Goal: Information Seeking & Learning: Compare options

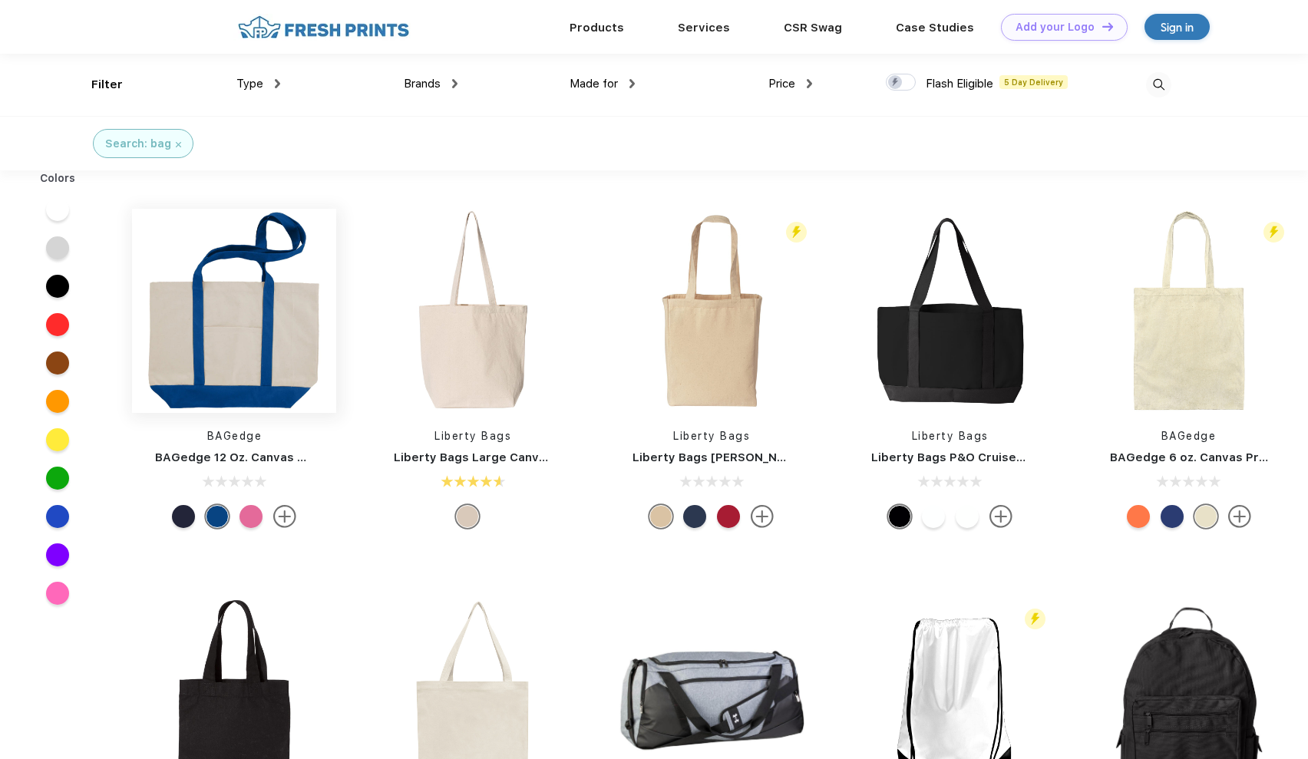
click at [223, 345] on img at bounding box center [234, 311] width 204 height 204
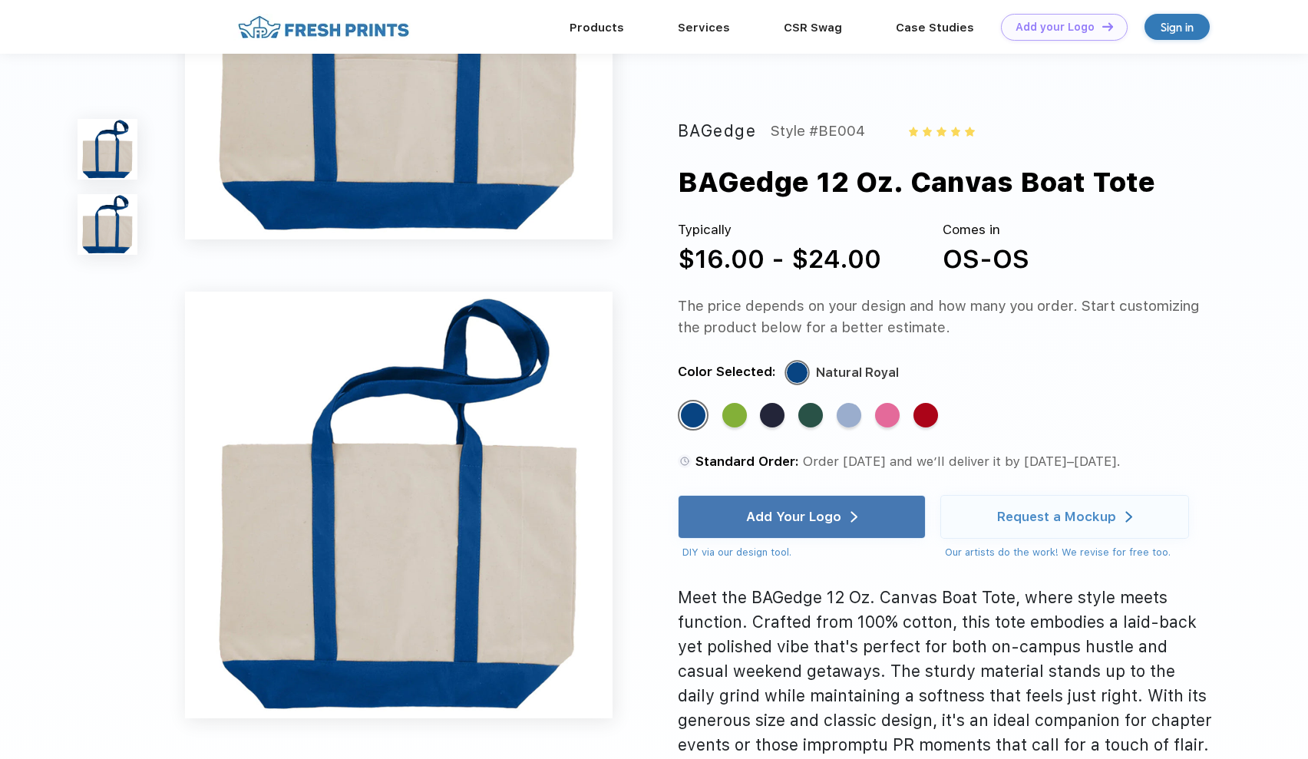
scroll to position [257, 0]
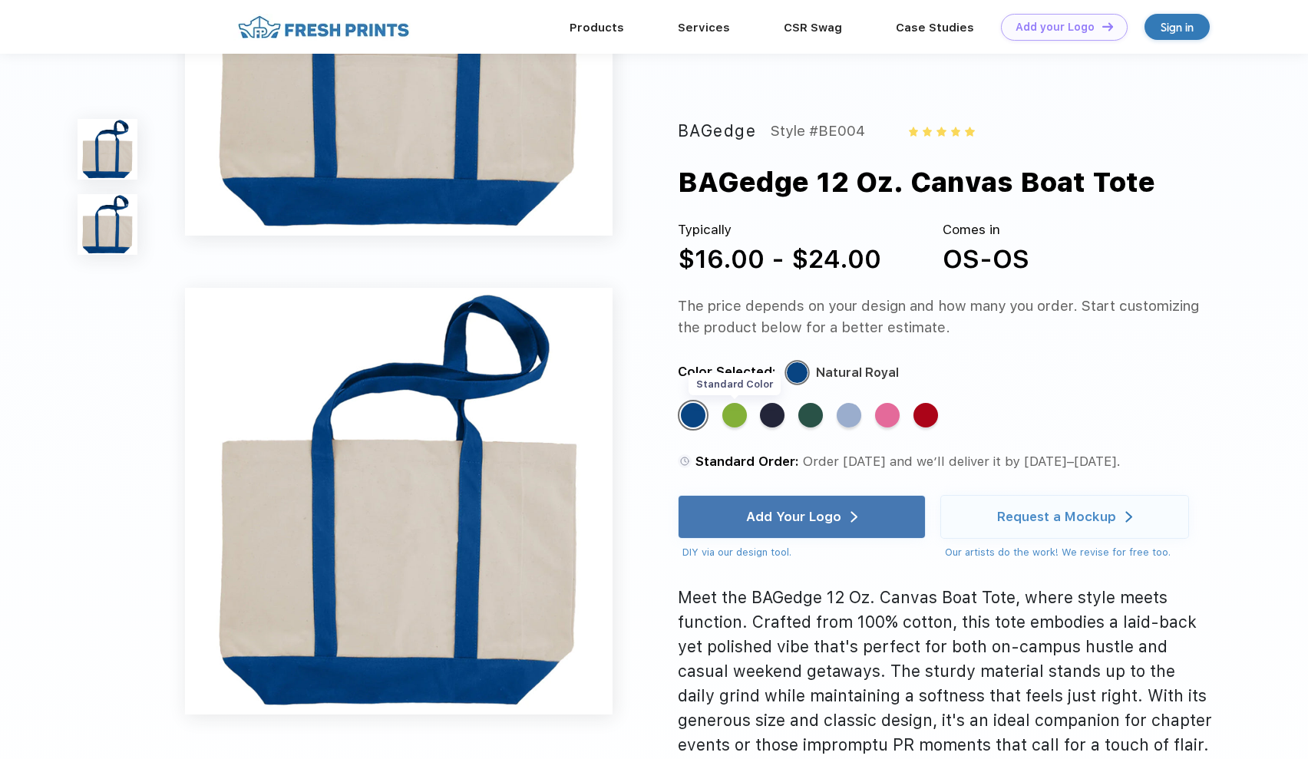
click at [731, 420] on div "Standard Color" at bounding box center [734, 415] width 25 height 25
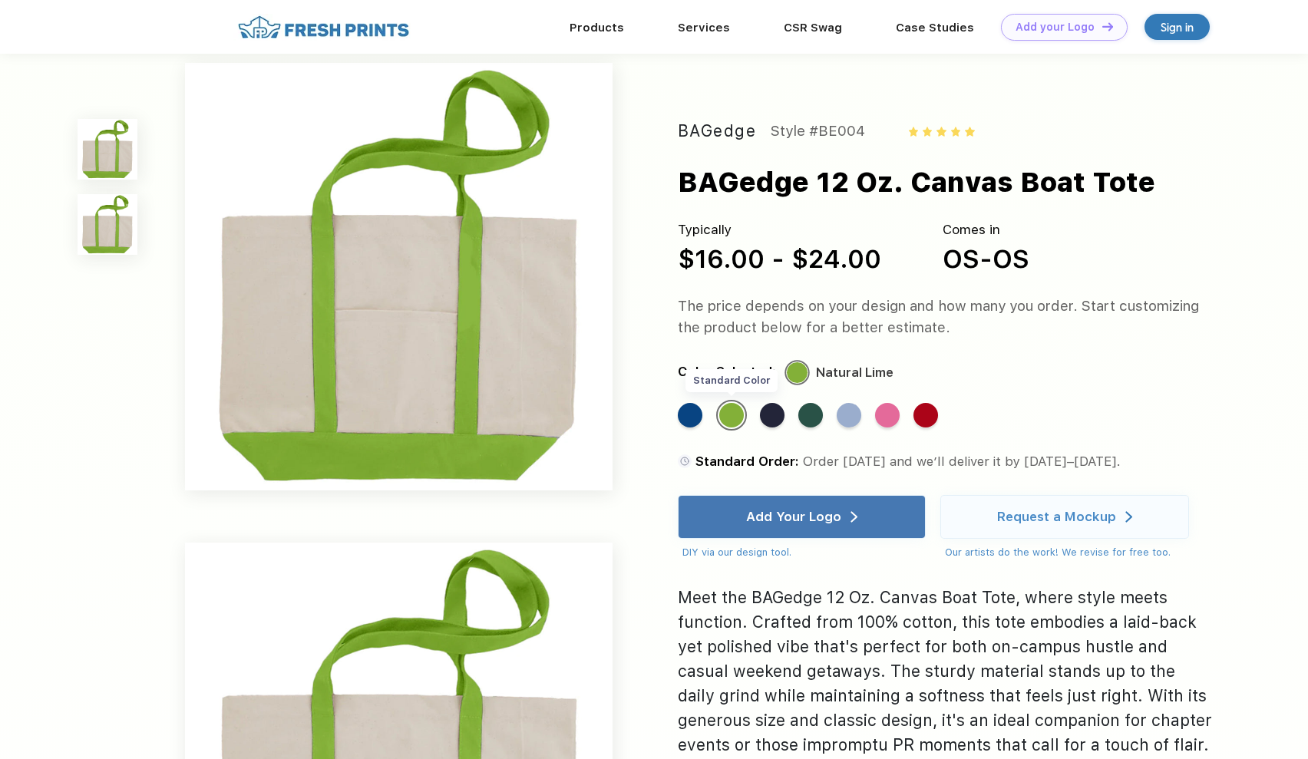
scroll to position [0, 0]
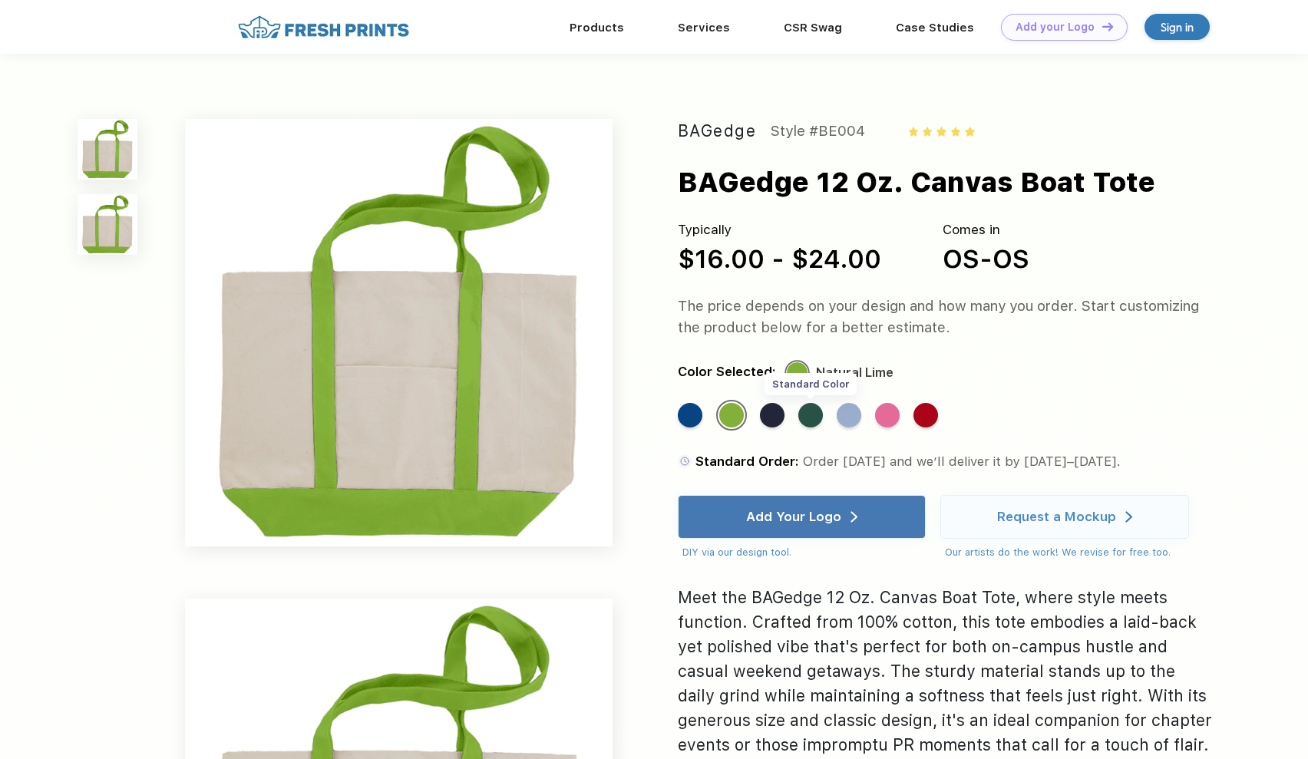
click at [819, 419] on div "Standard Color" at bounding box center [810, 415] width 25 height 25
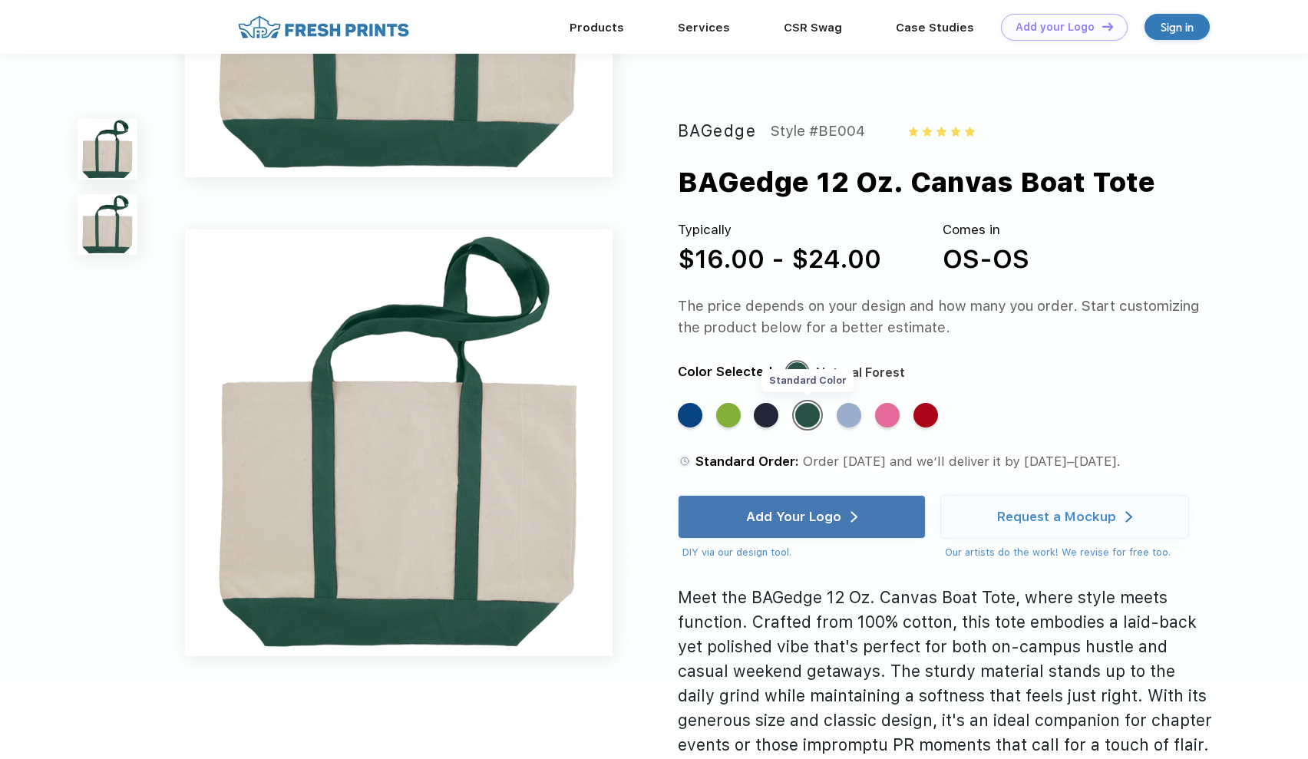
scroll to position [337, 0]
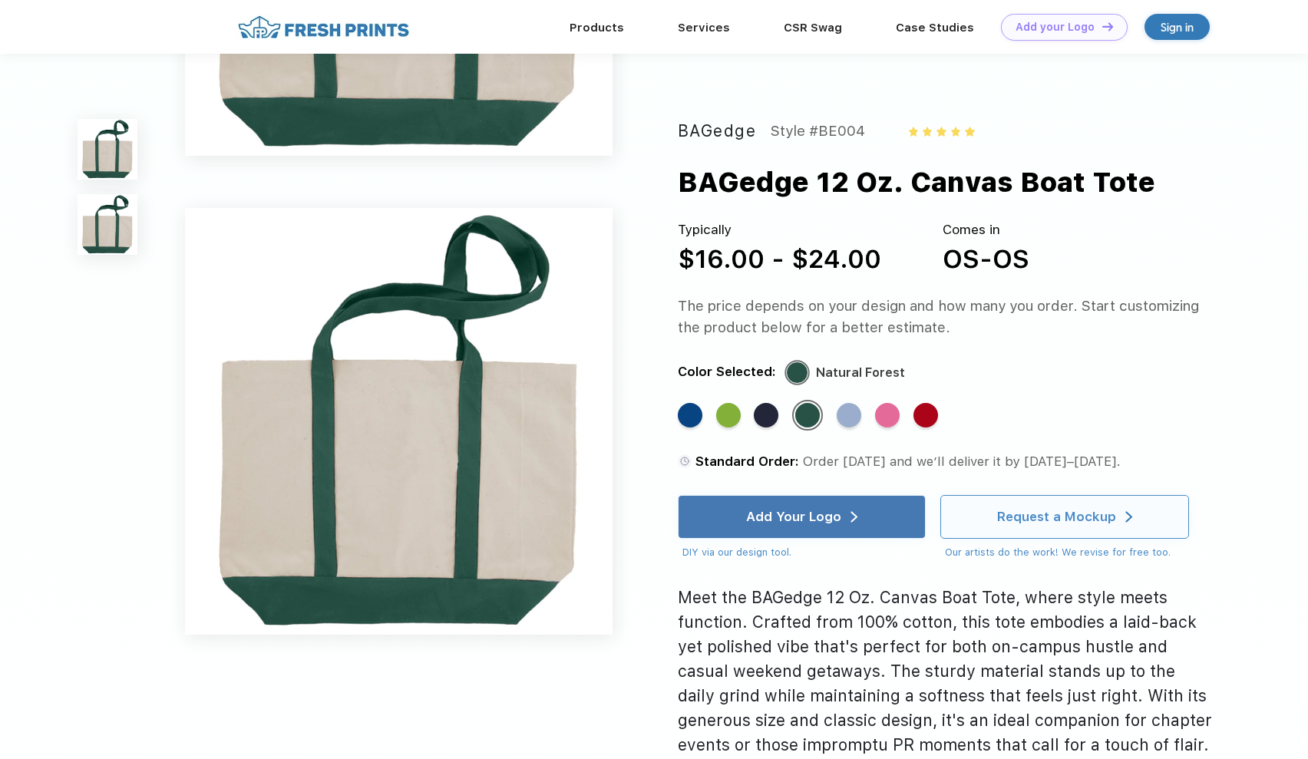
click at [973, 507] on div "Request a Mockup" at bounding box center [1064, 517] width 249 height 44
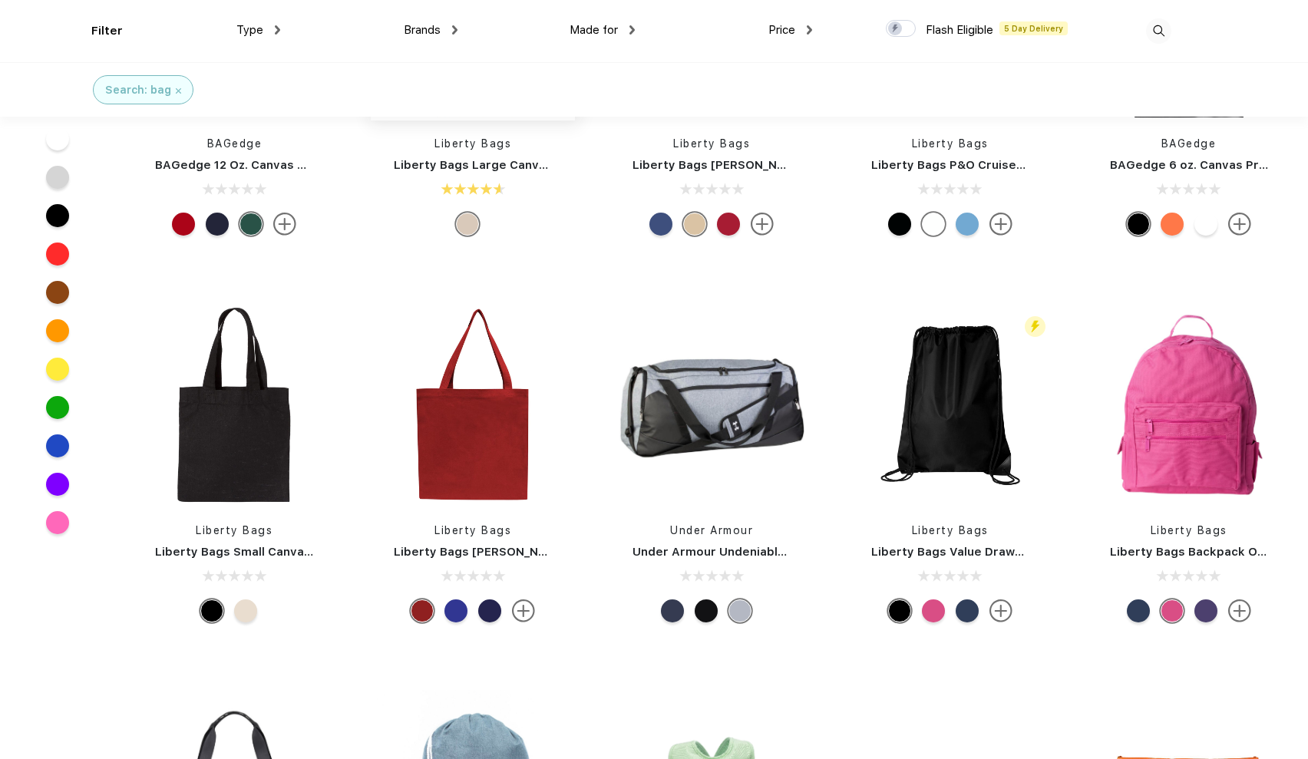
scroll to position [177, 0]
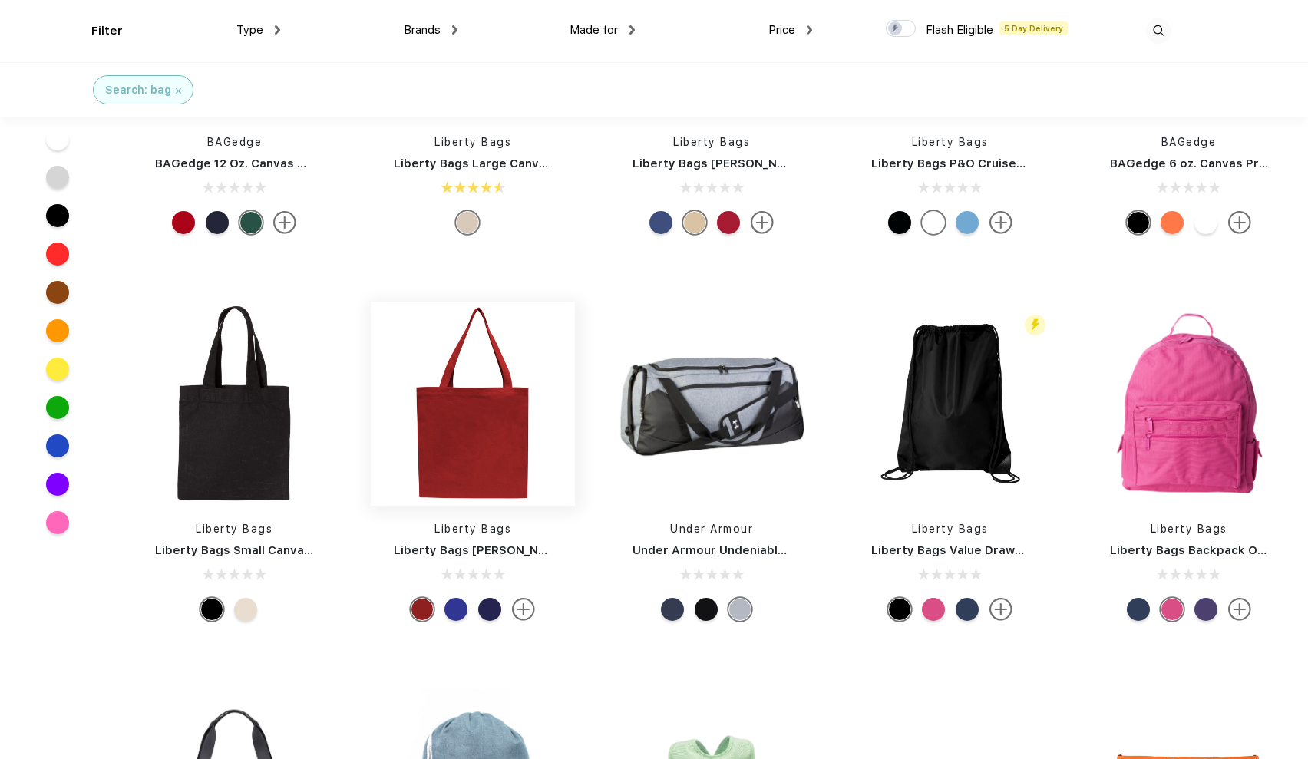
click at [466, 362] on img at bounding box center [473, 404] width 204 height 204
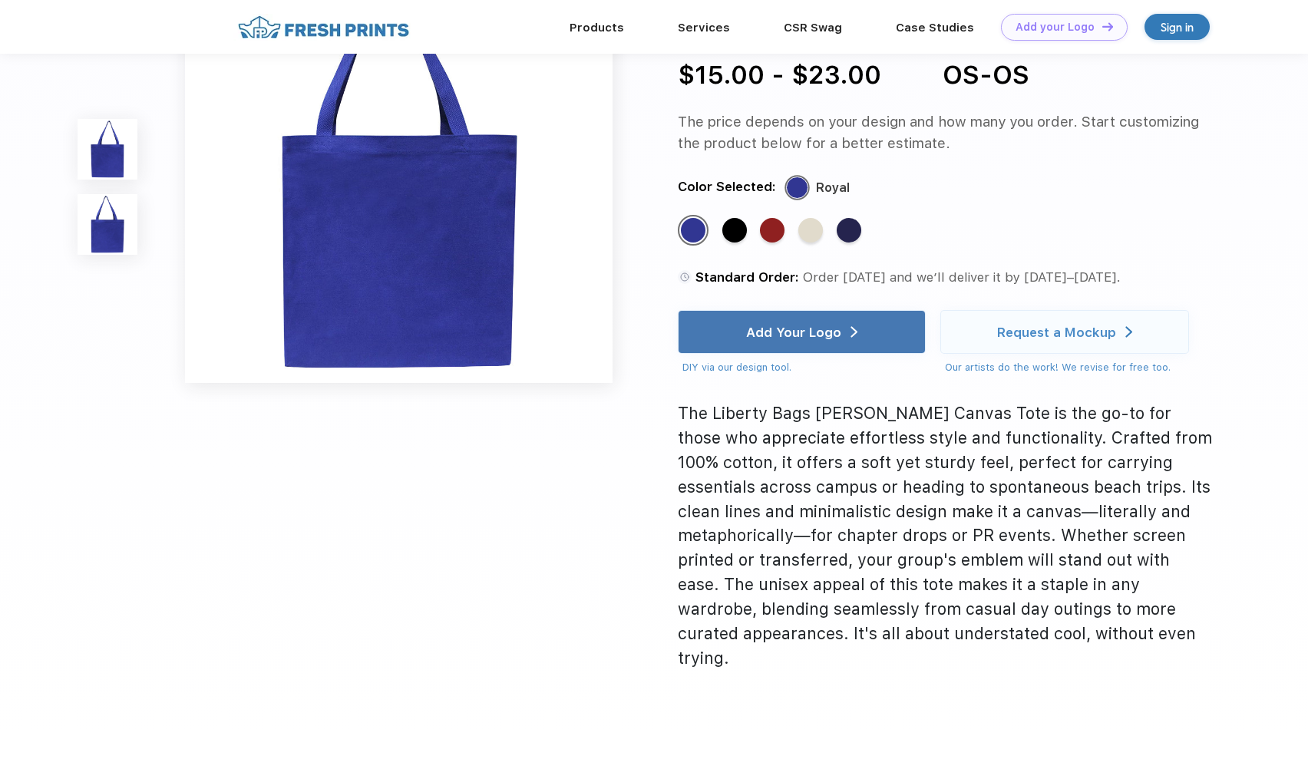
scroll to position [585, 0]
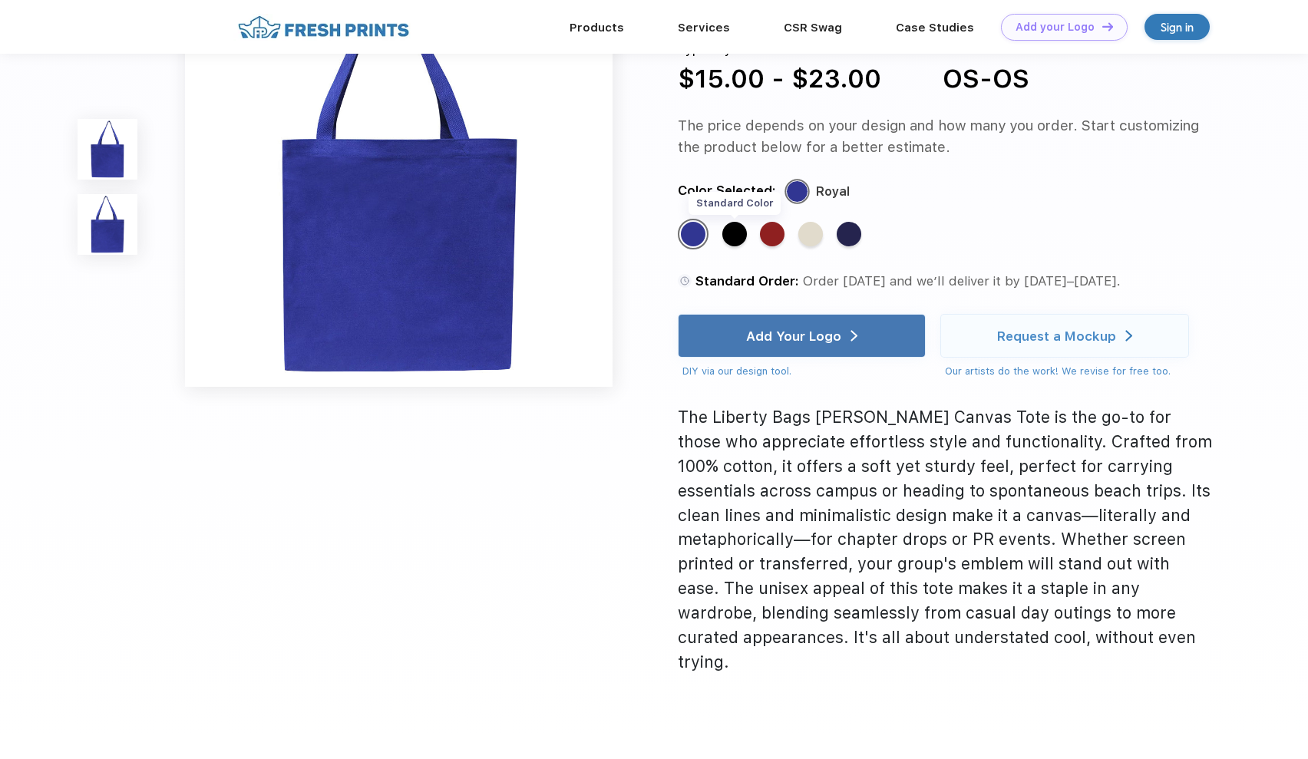
click at [739, 247] on div "Standard Color" at bounding box center [734, 235] width 25 height 25
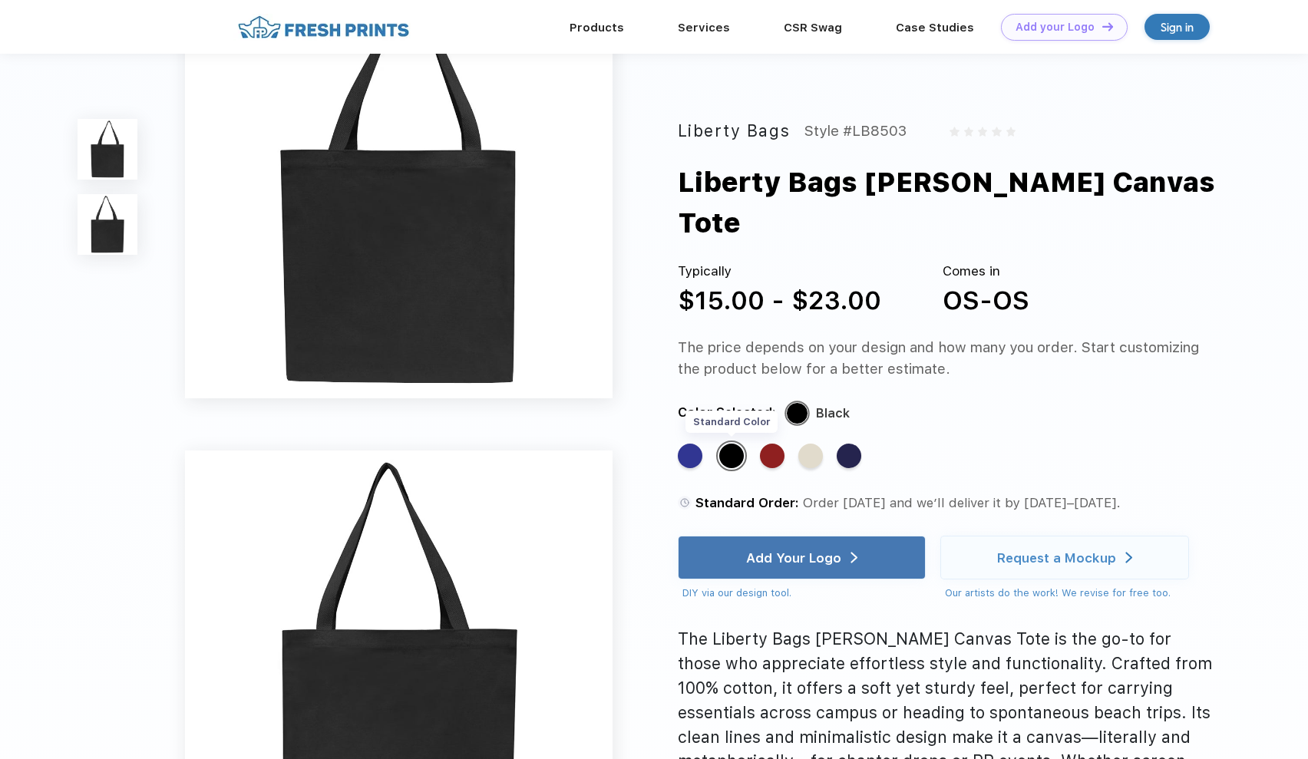
scroll to position [0, 0]
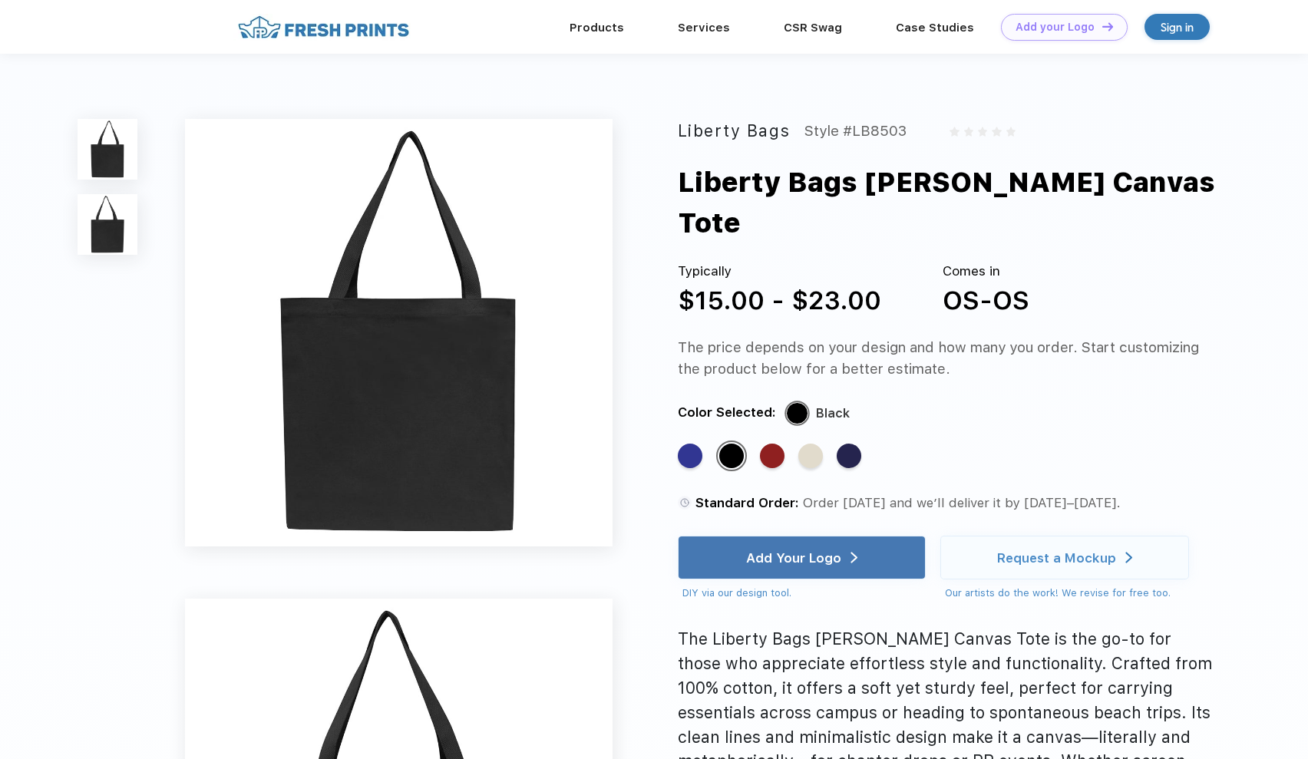
scroll to position [177, 0]
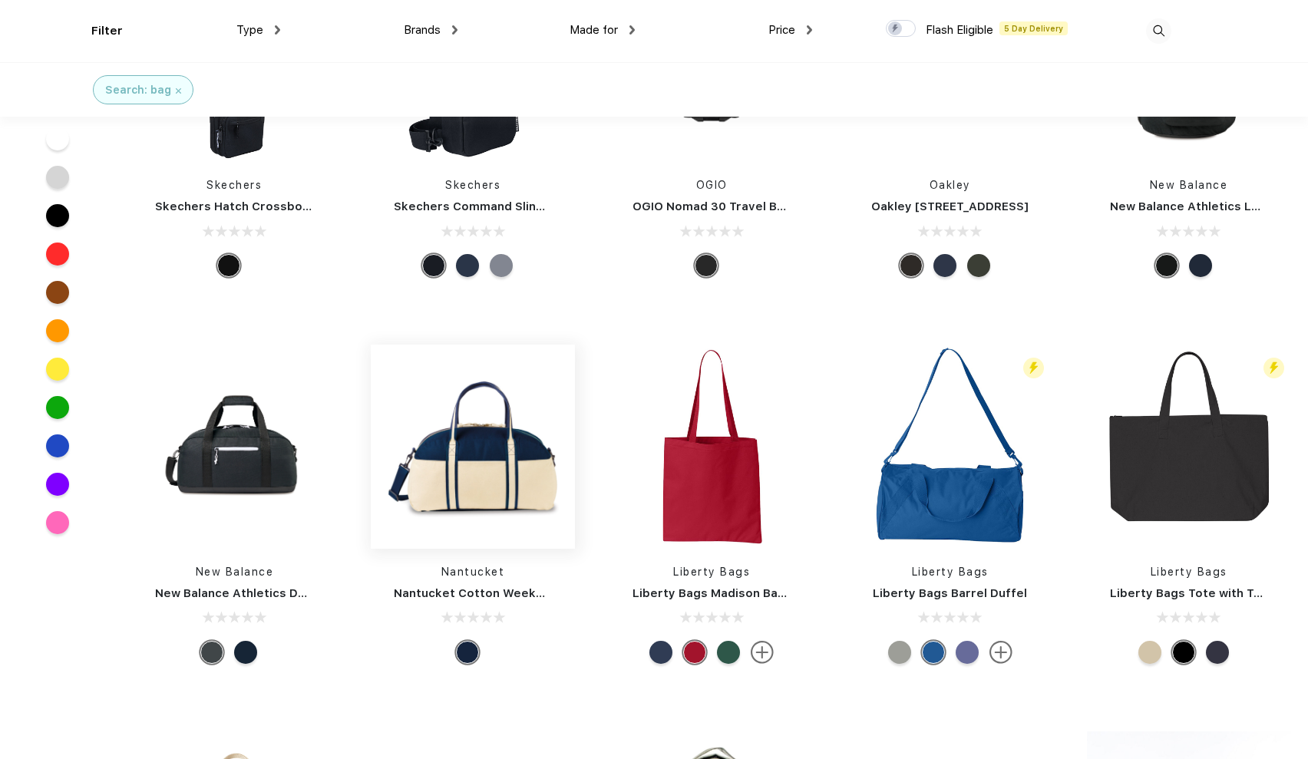
scroll to position [2477, 0]
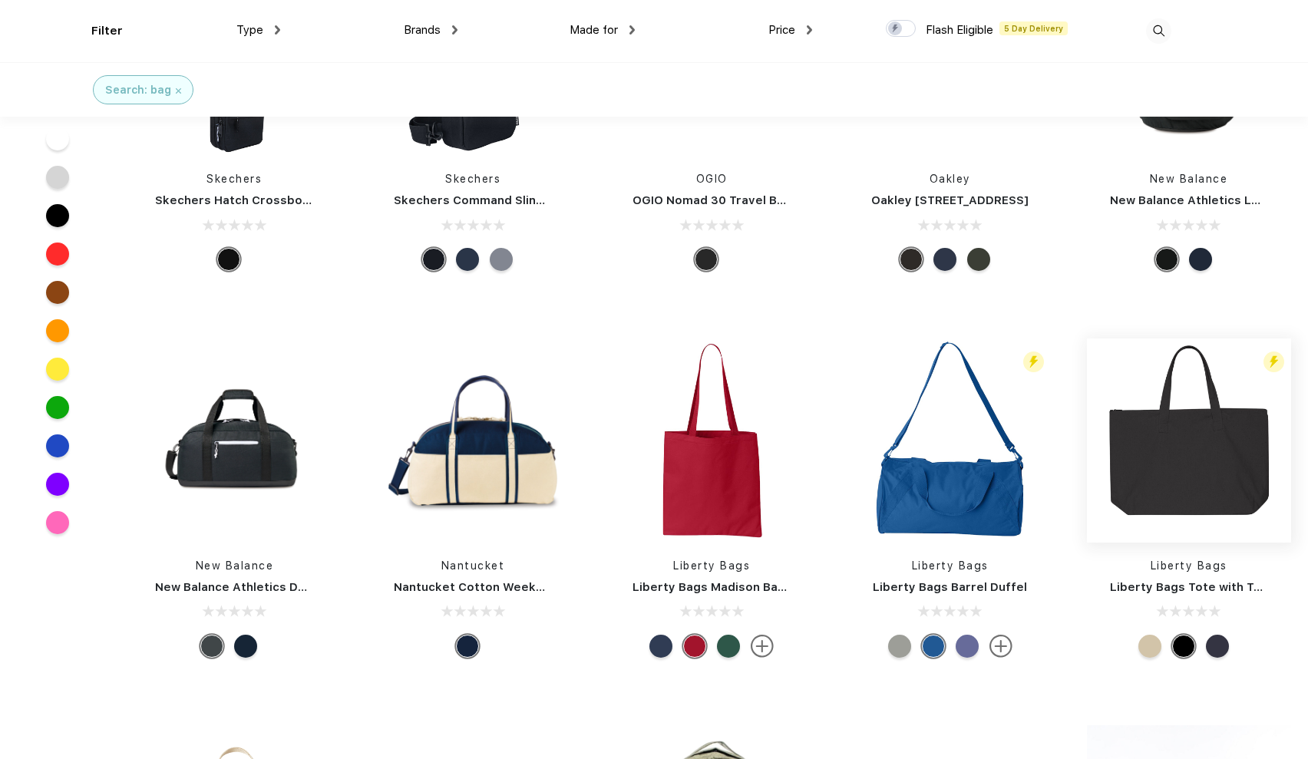
click at [1196, 481] on img at bounding box center [1189, 441] width 204 height 204
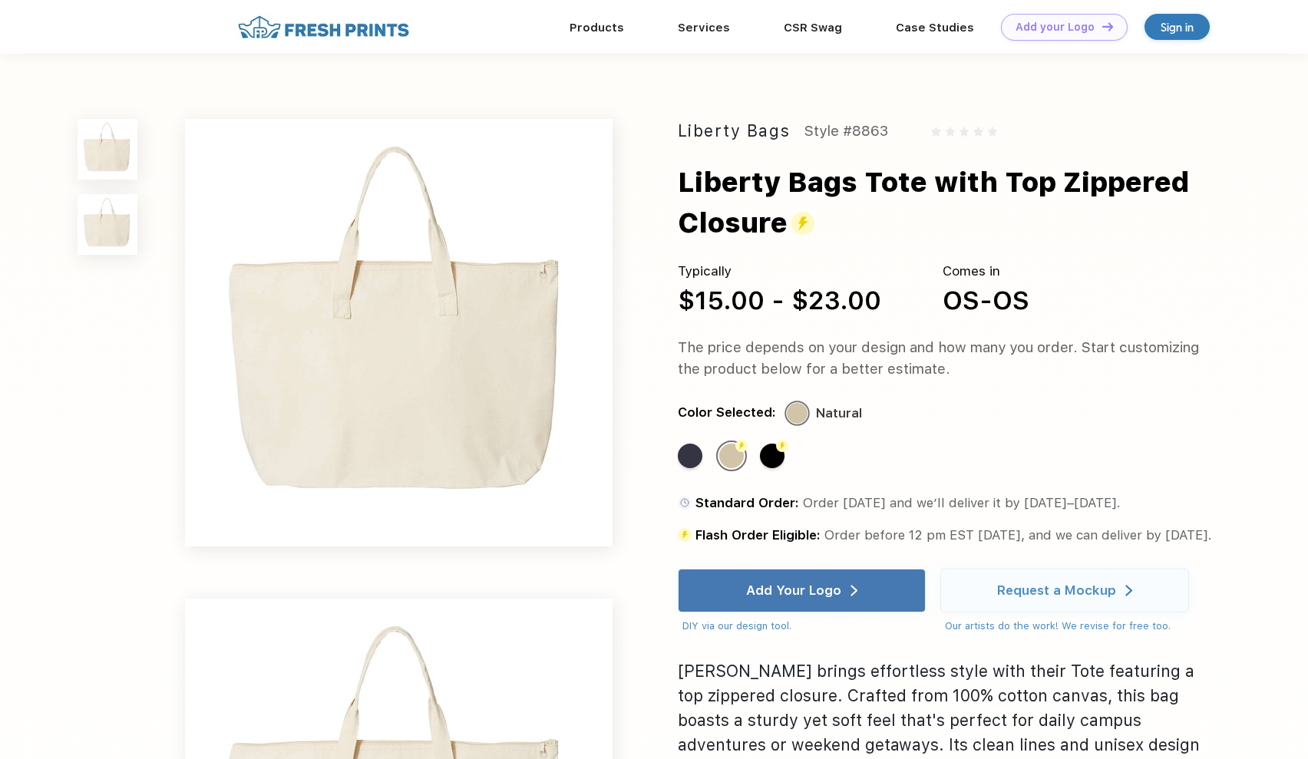
click at [125, 207] on img at bounding box center [108, 224] width 60 height 60
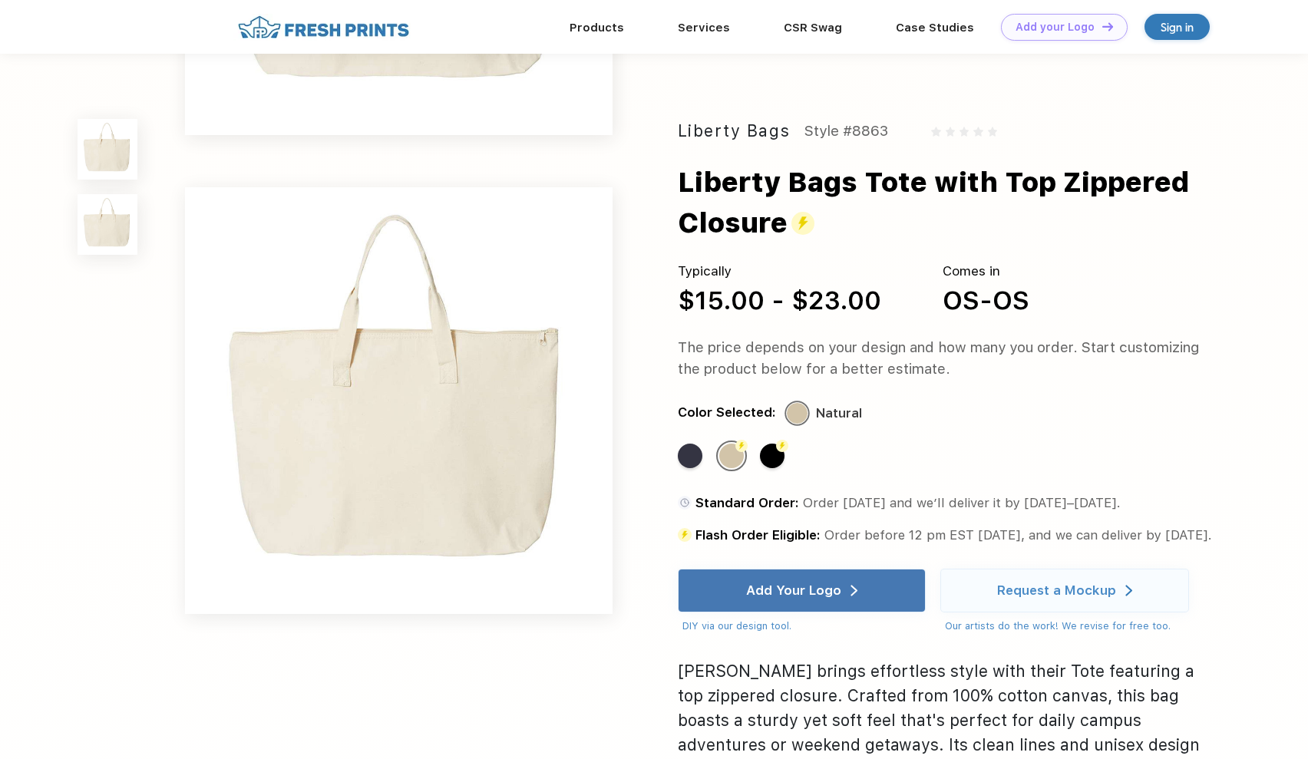
scroll to position [440, 0]
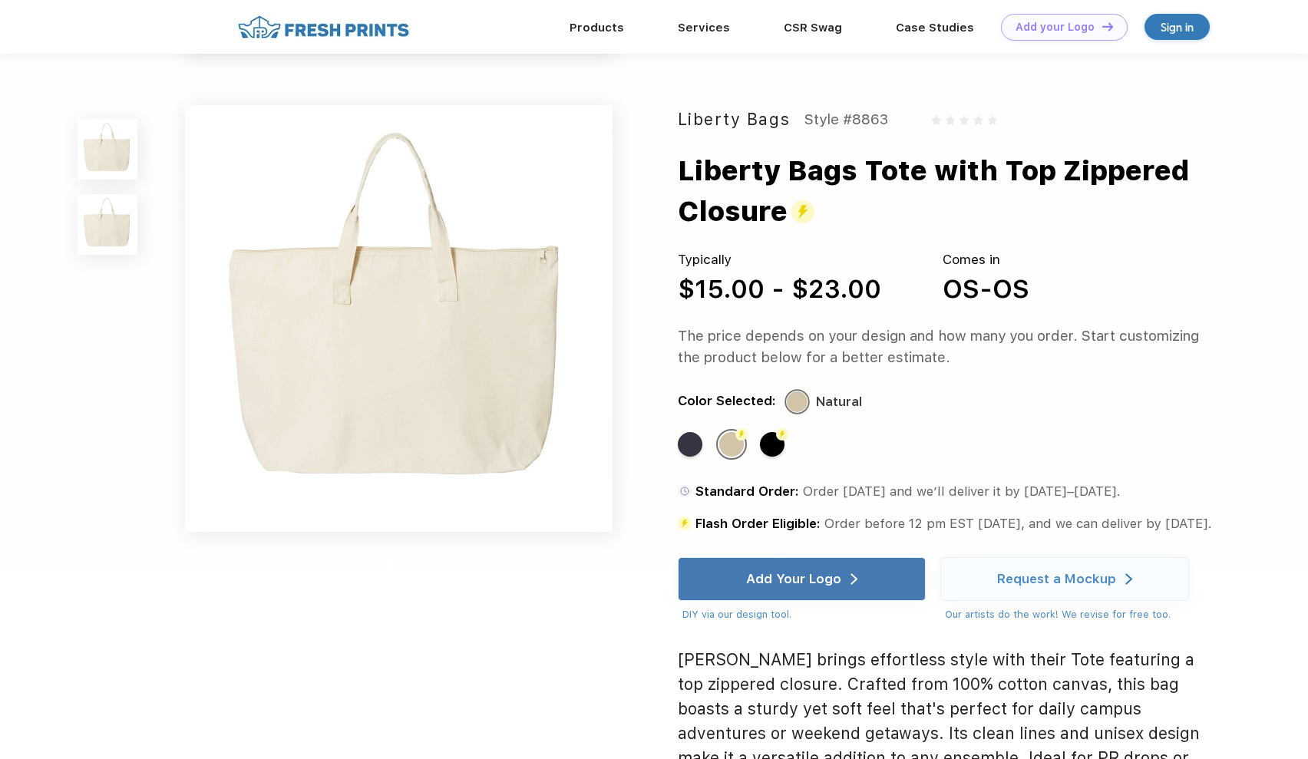
click at [114, 179] on img at bounding box center [108, 149] width 60 height 60
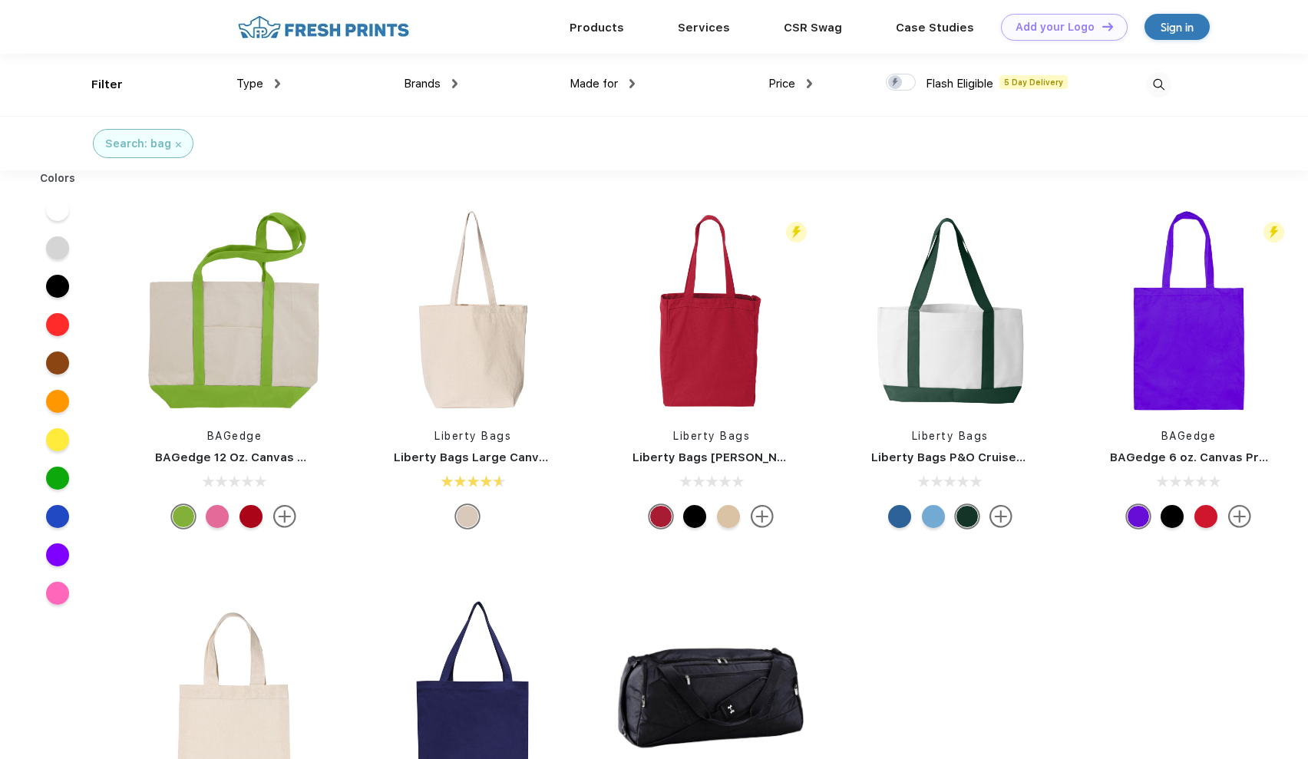
scroll to position [1, 0]
click at [593, 25] on link "Products" at bounding box center [597, 26] width 55 height 14
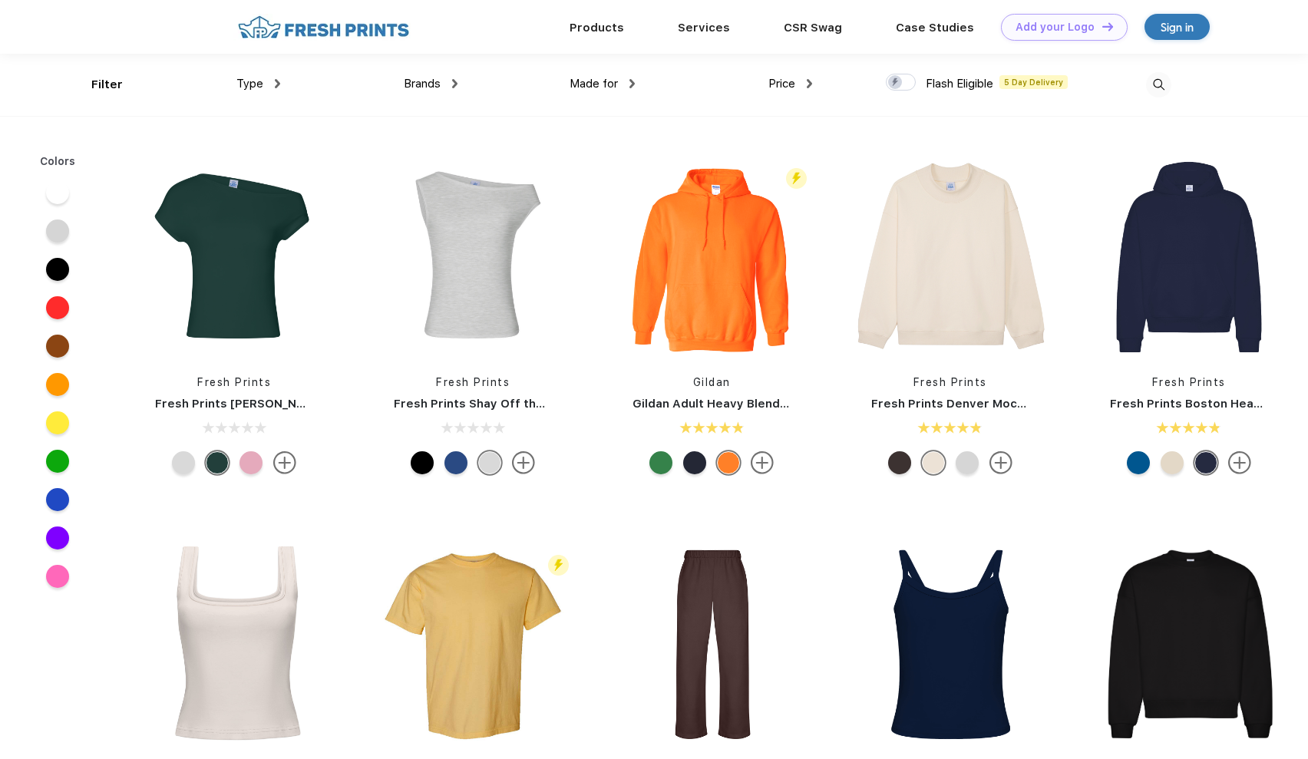
click at [261, 78] on span "Type" at bounding box center [249, 84] width 27 height 14
click at [610, 26] on link "Products" at bounding box center [597, 27] width 55 height 14
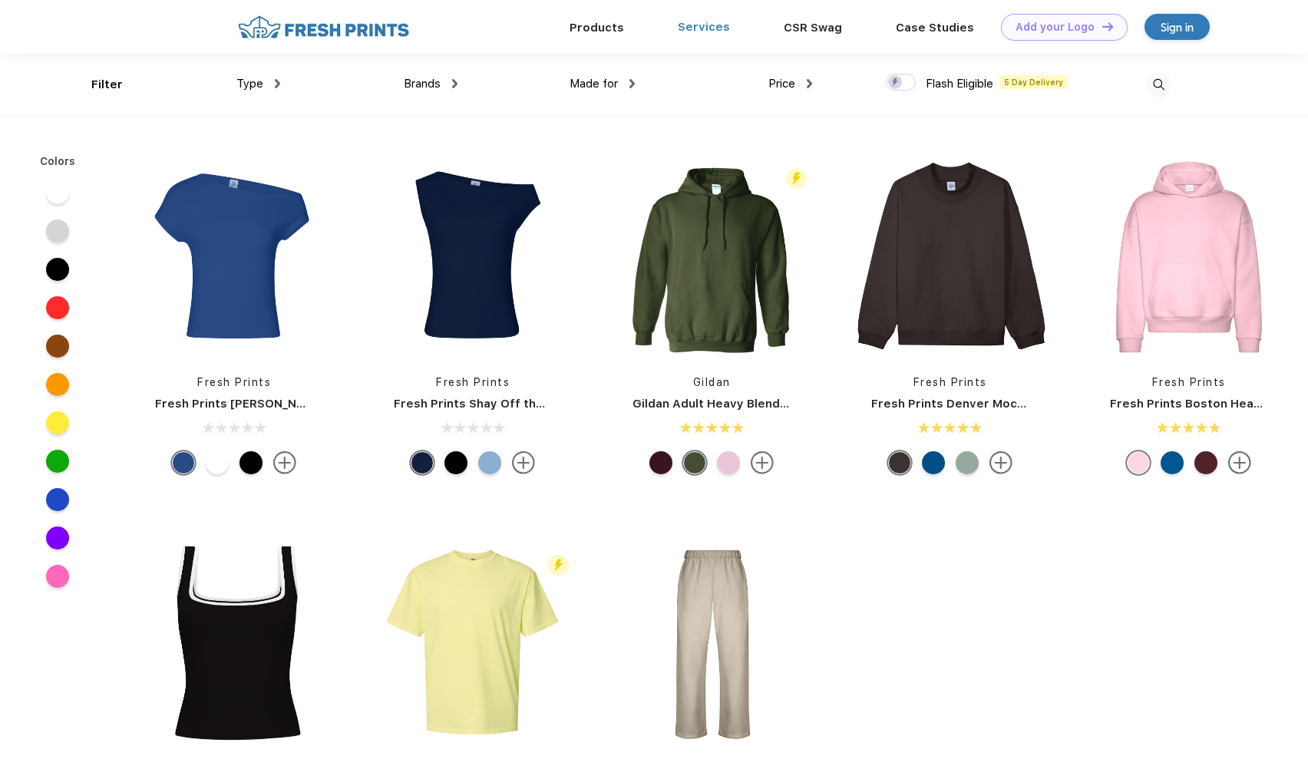
scroll to position [1, 0]
click at [815, 30] on link "CSR Swag" at bounding box center [813, 26] width 58 height 14
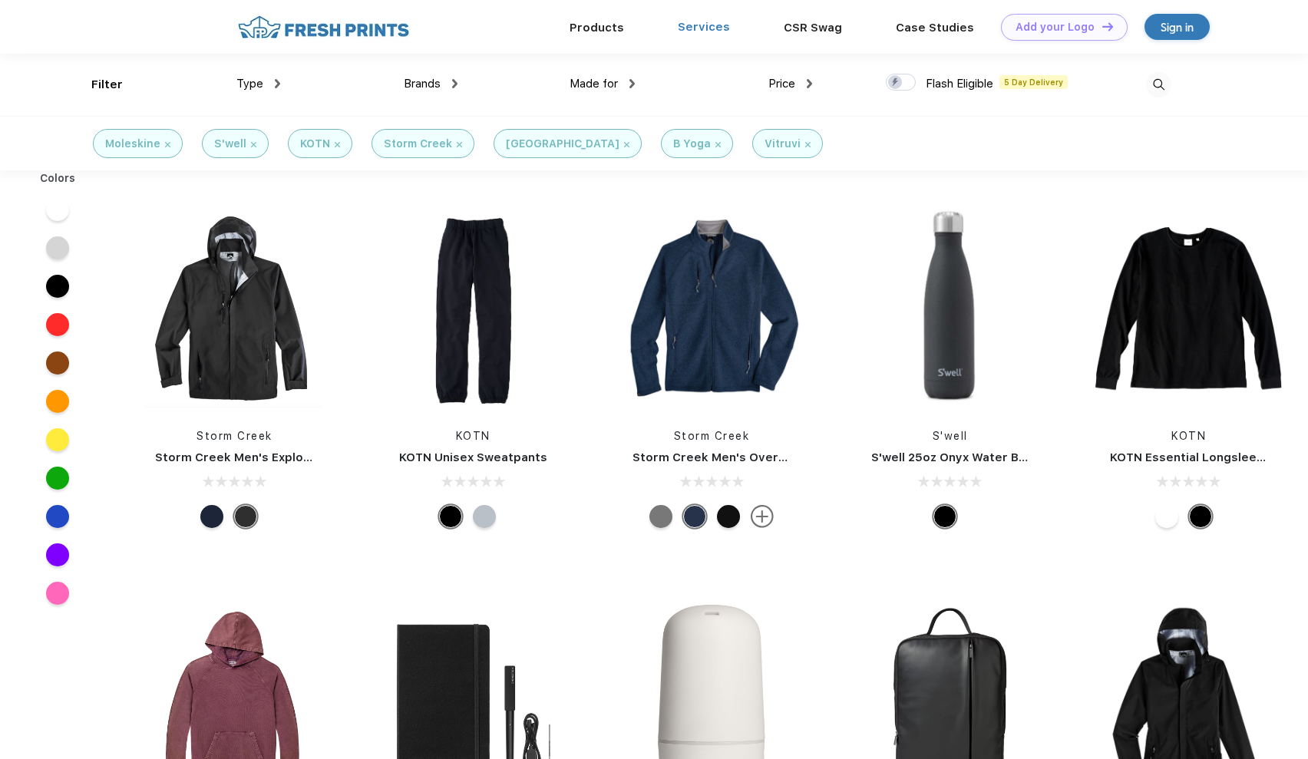
click at [701, 25] on link "Services" at bounding box center [704, 27] width 52 height 14
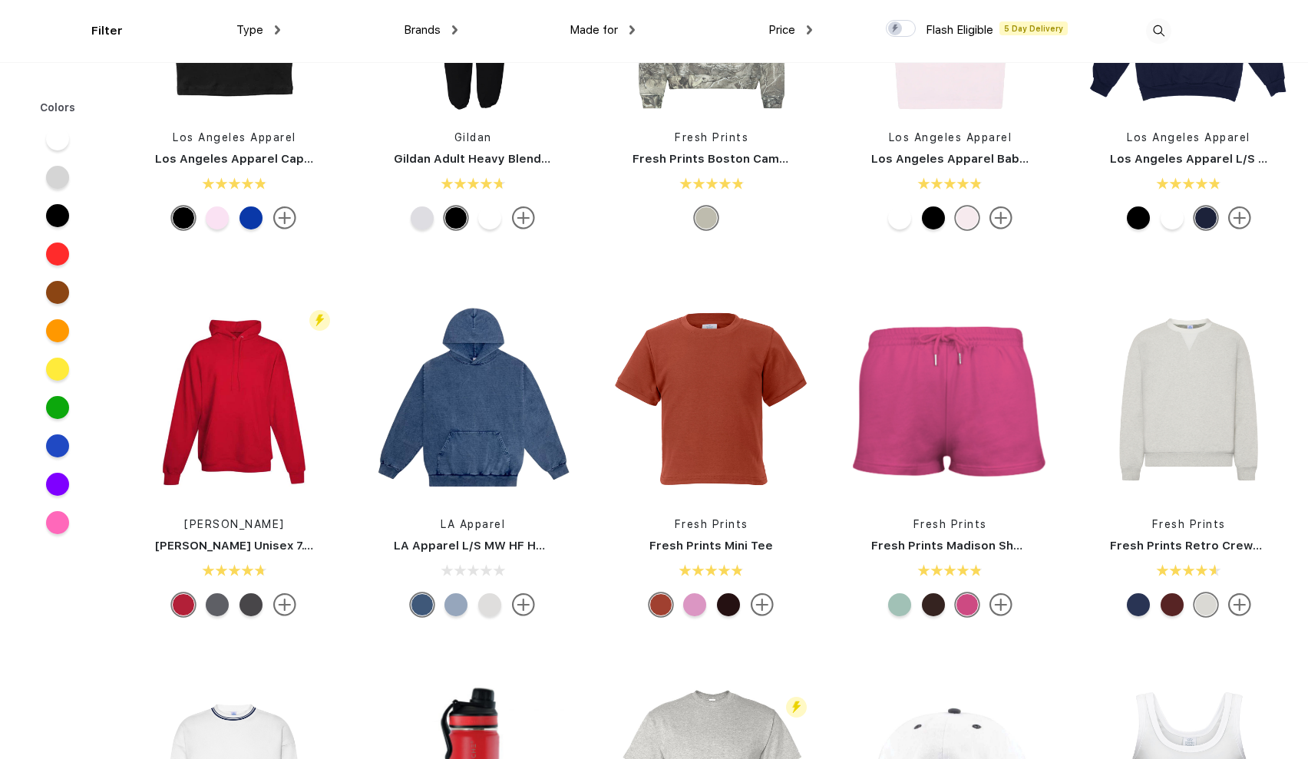
scroll to position [1761, 0]
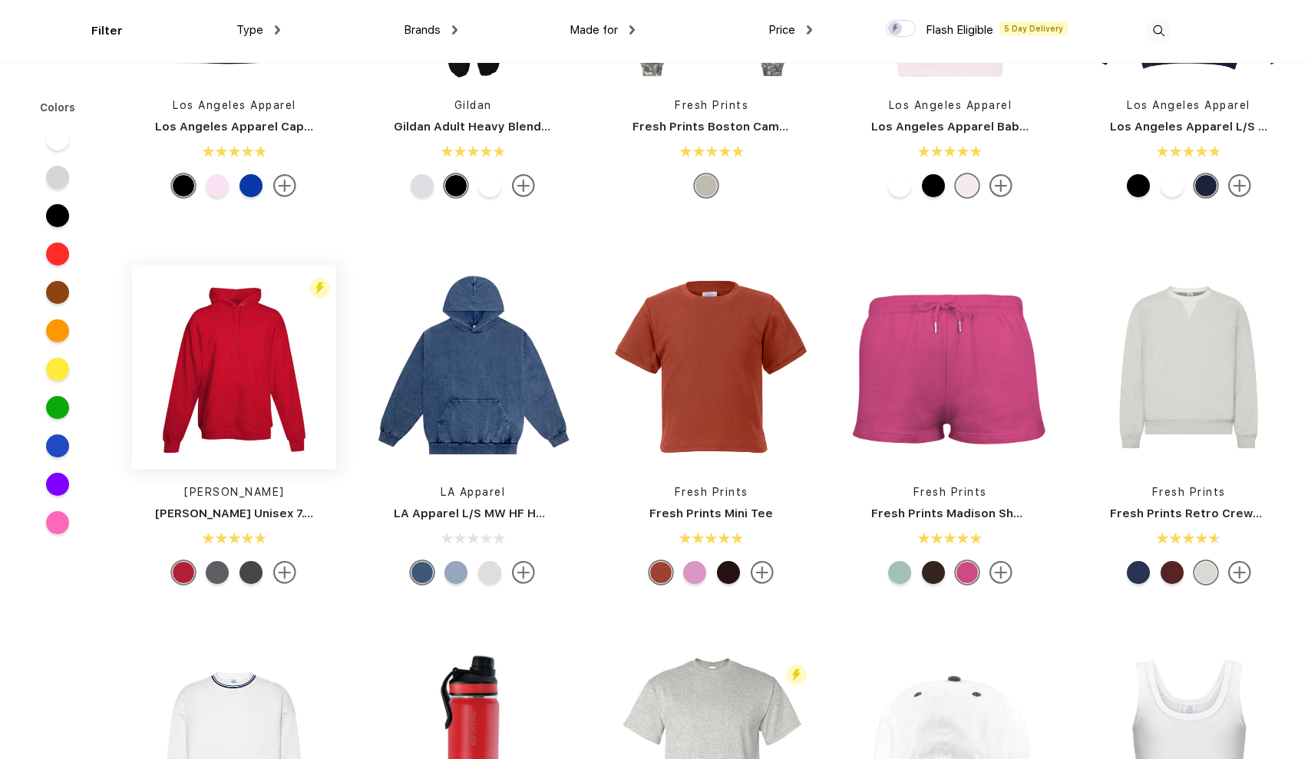
click at [255, 355] on img at bounding box center [234, 367] width 204 height 204
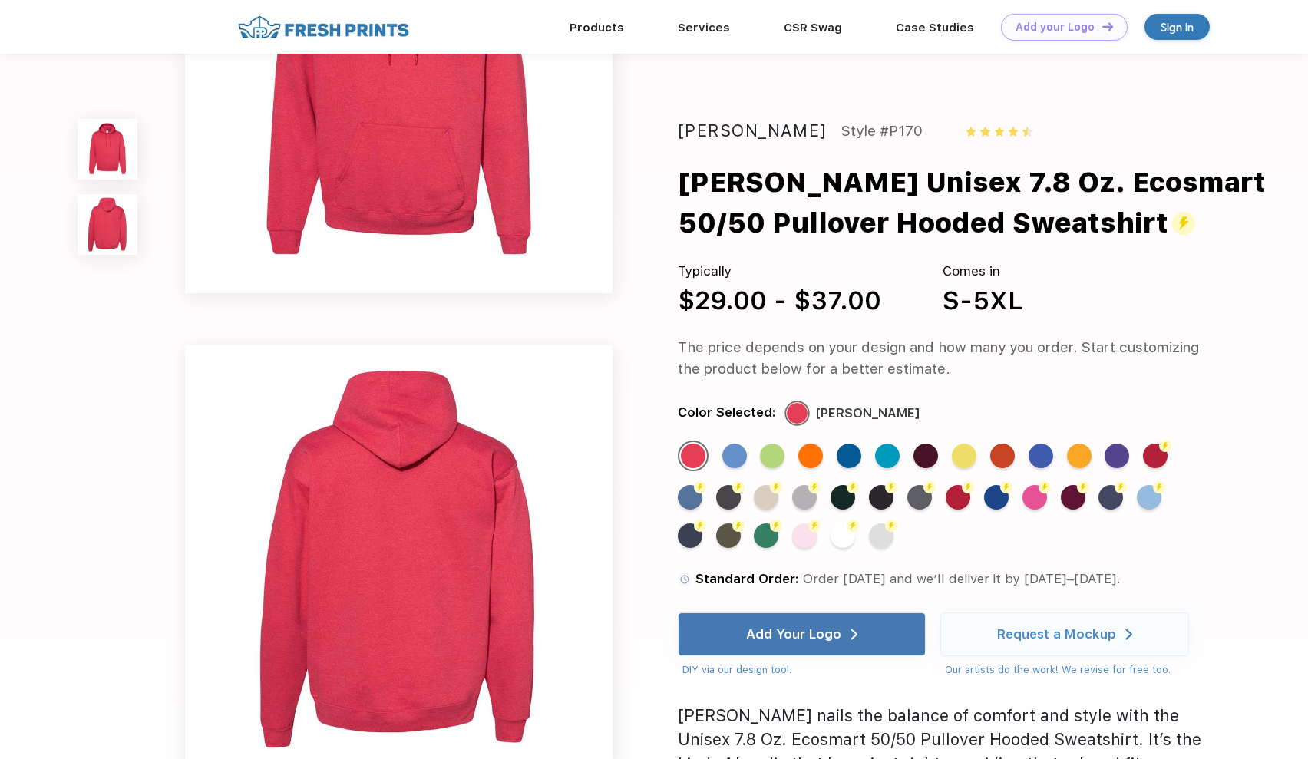
scroll to position [210, 0]
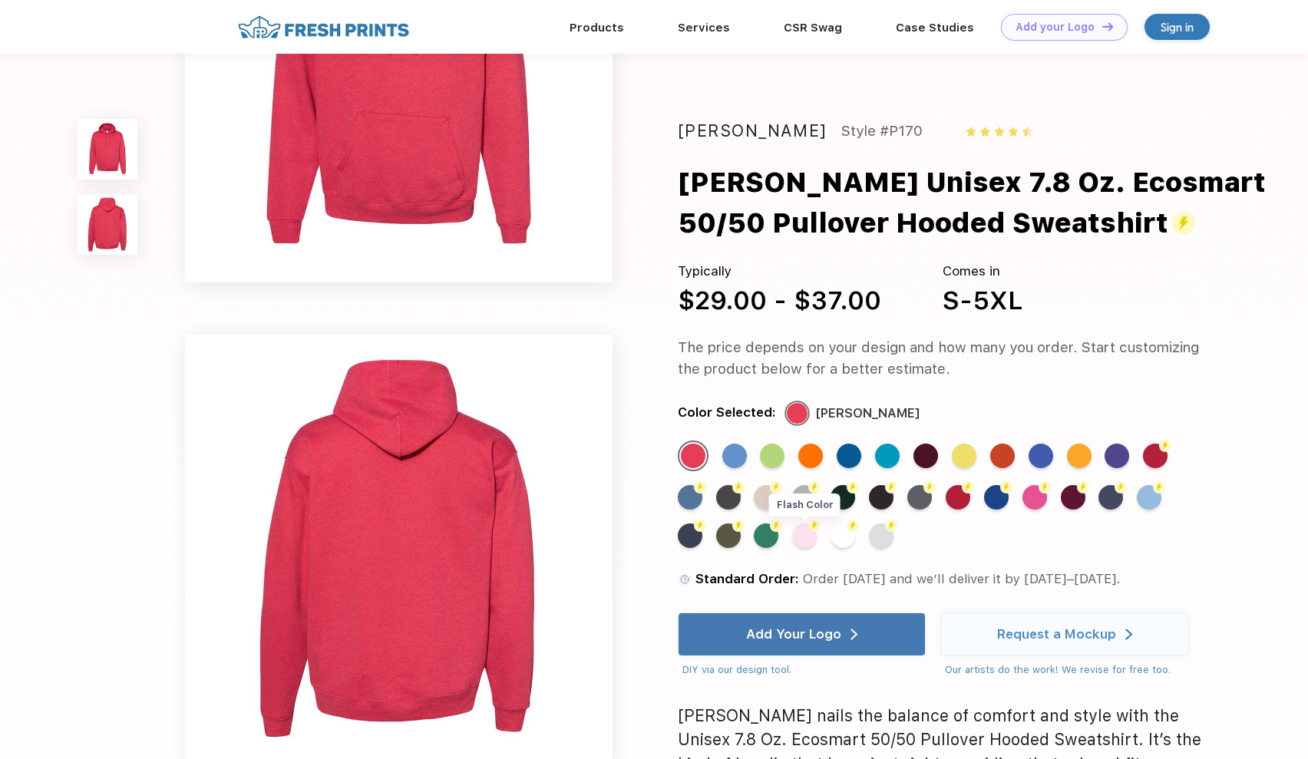
click at [807, 524] on div "Flash Color" at bounding box center [804, 536] width 25 height 25
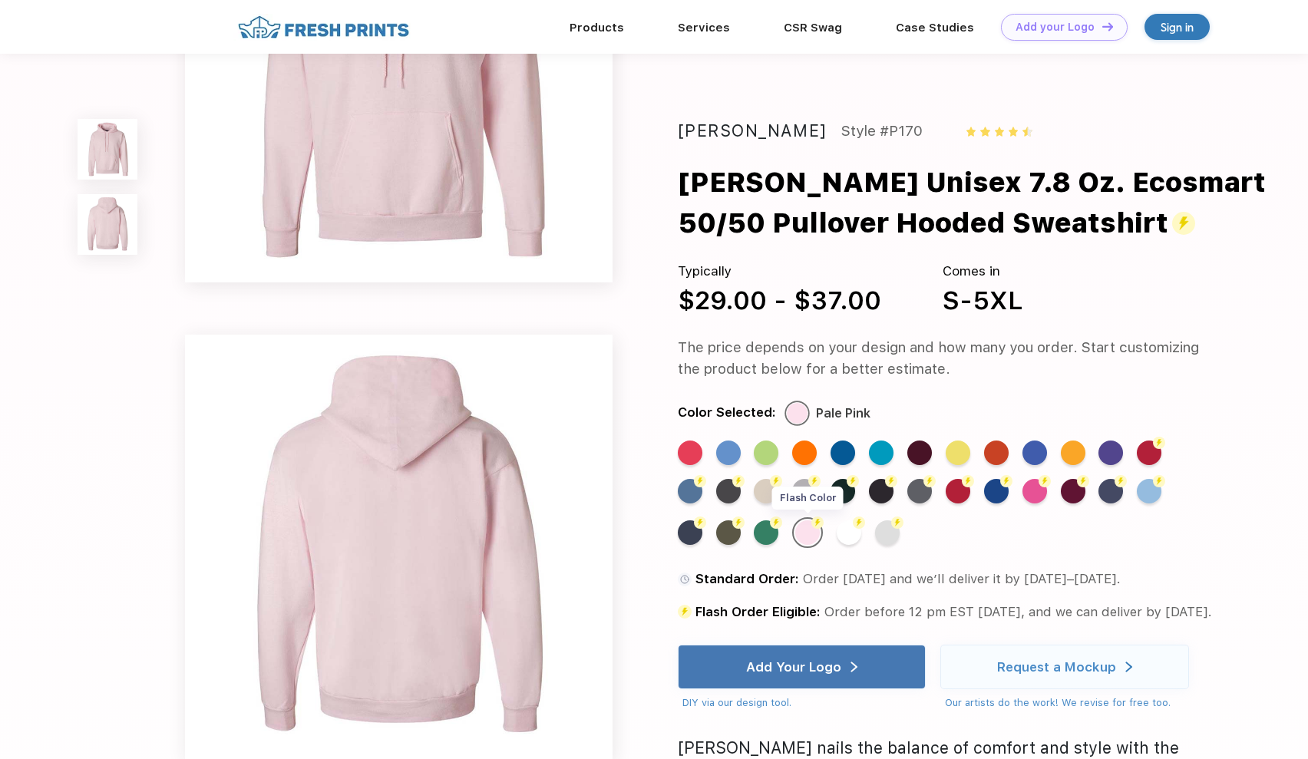
scroll to position [0, 0]
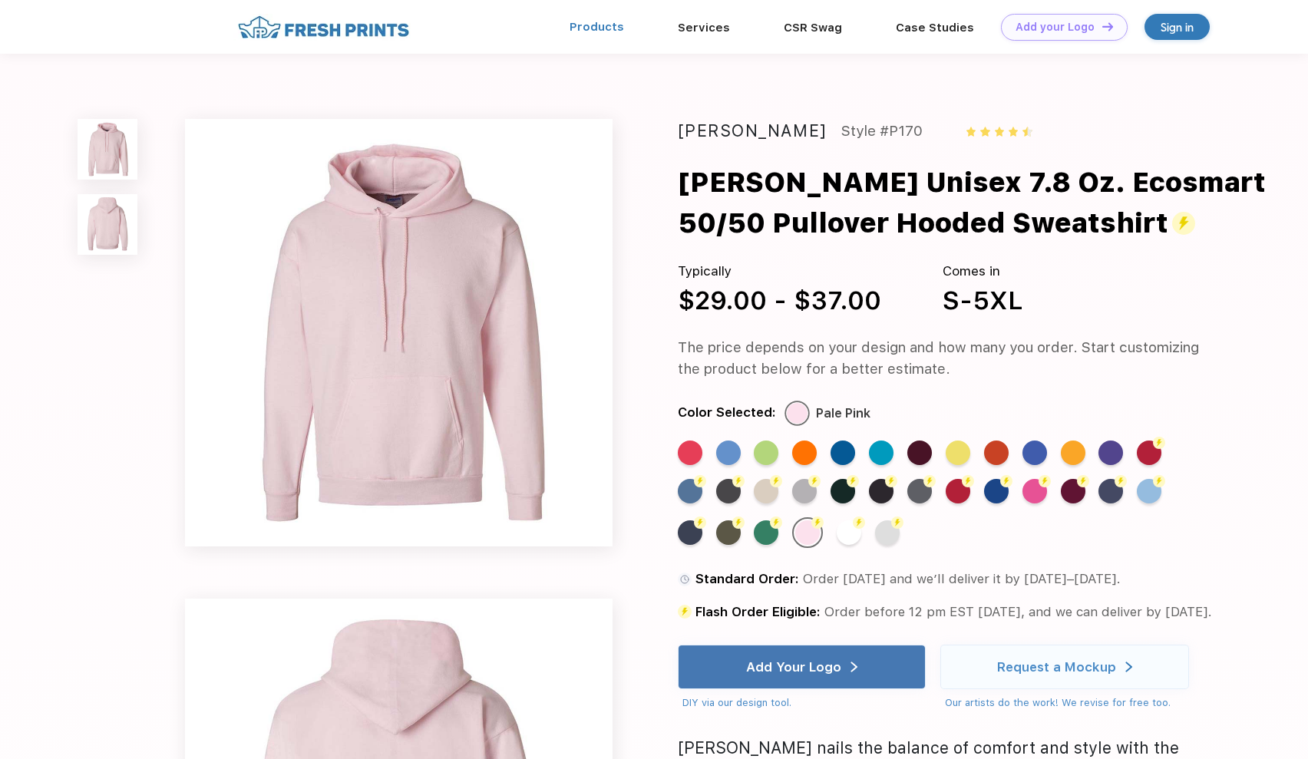
click at [610, 23] on link "Products" at bounding box center [597, 27] width 55 height 14
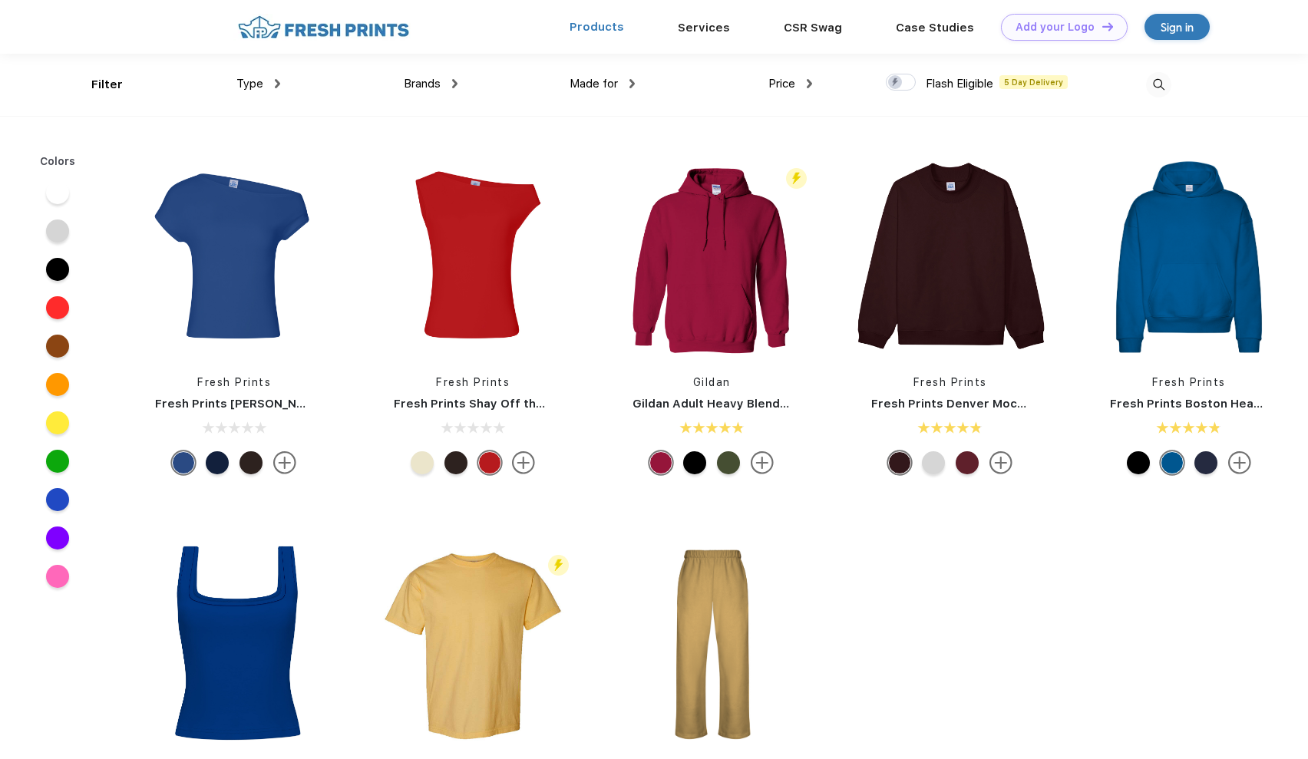
click at [598, 25] on link "Products" at bounding box center [597, 27] width 55 height 14
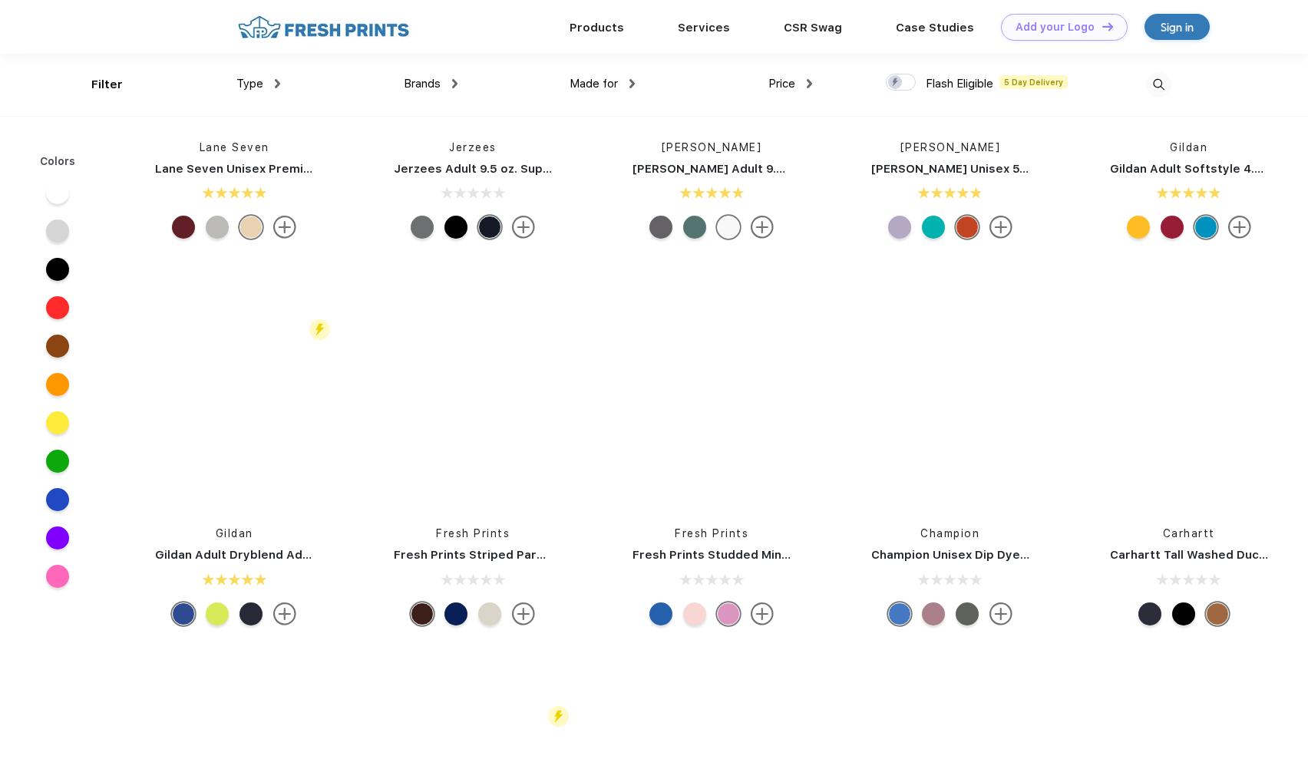
scroll to position [10336, 0]
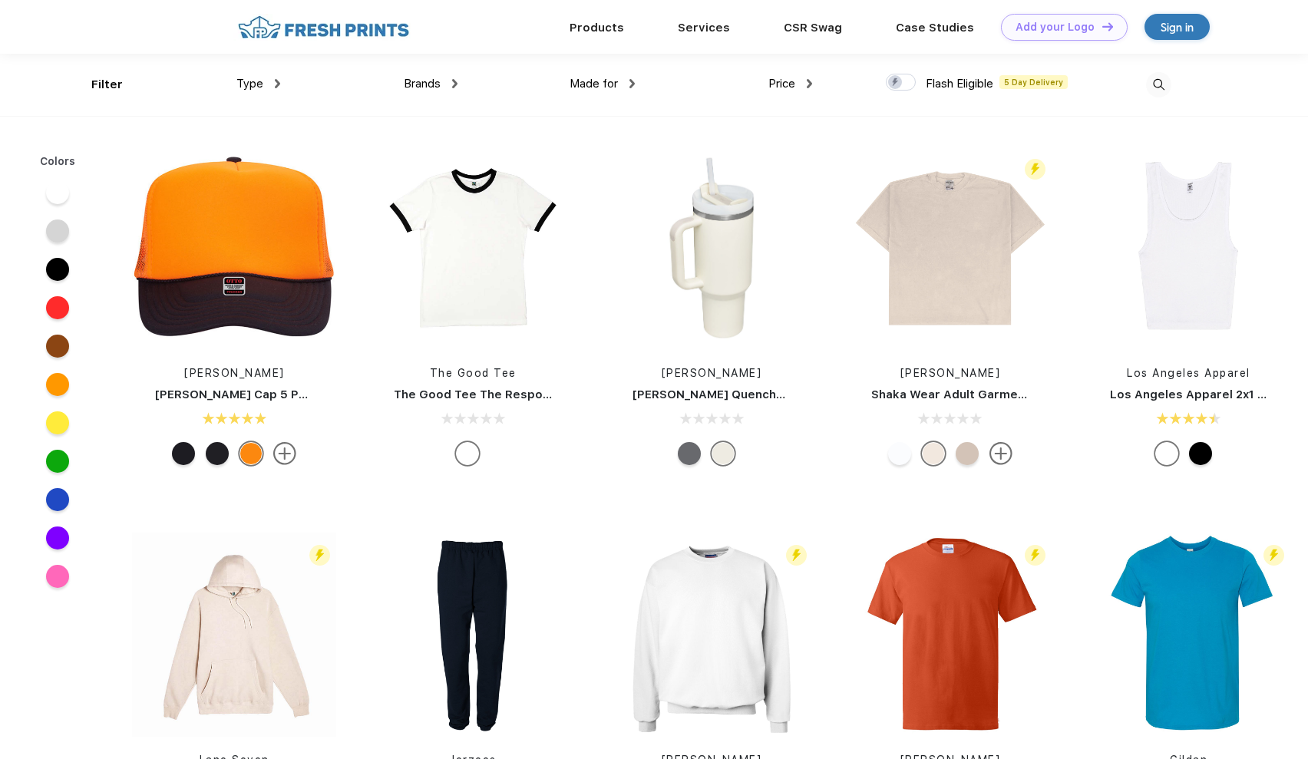
click at [437, 77] on span "Brands" at bounding box center [422, 84] width 37 height 14
click at [429, 82] on span "Brands" at bounding box center [422, 84] width 37 height 14
click at [451, 81] on div "Brands" at bounding box center [431, 84] width 54 height 18
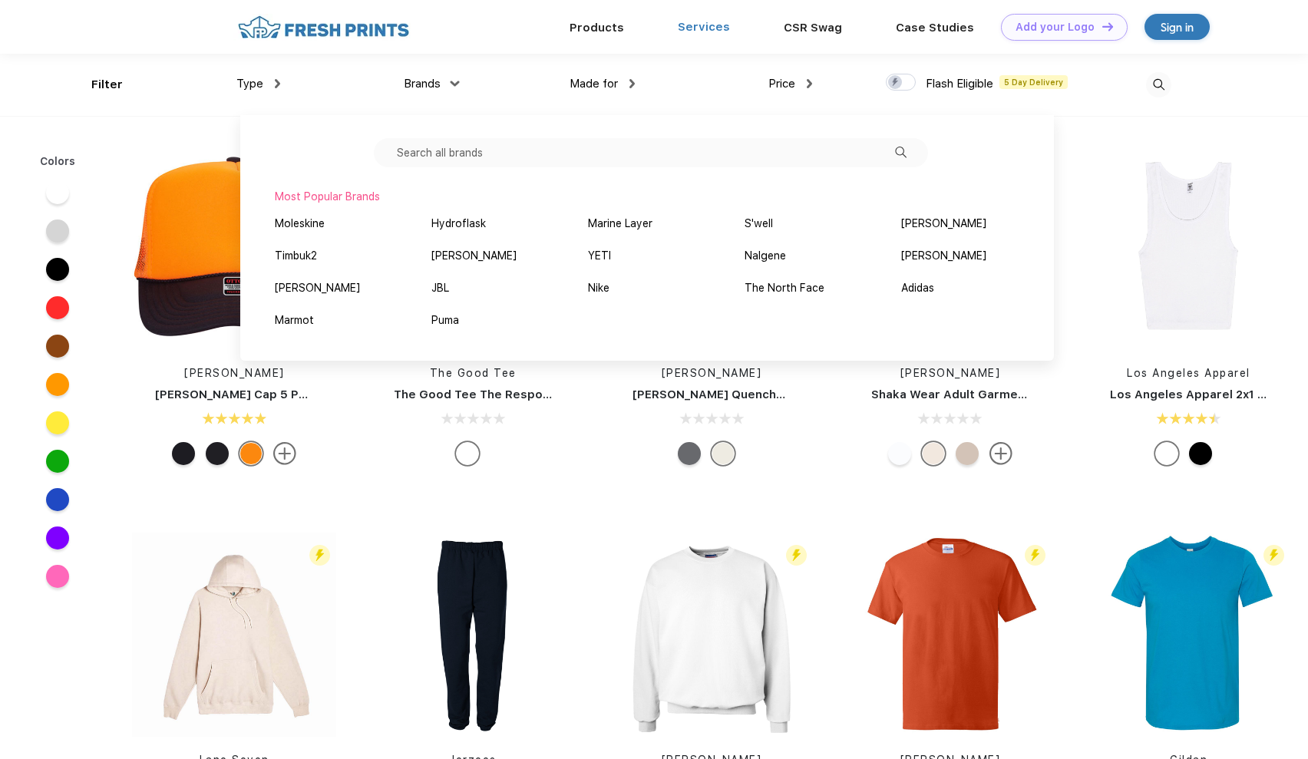
click at [699, 31] on link "Services" at bounding box center [704, 27] width 52 height 14
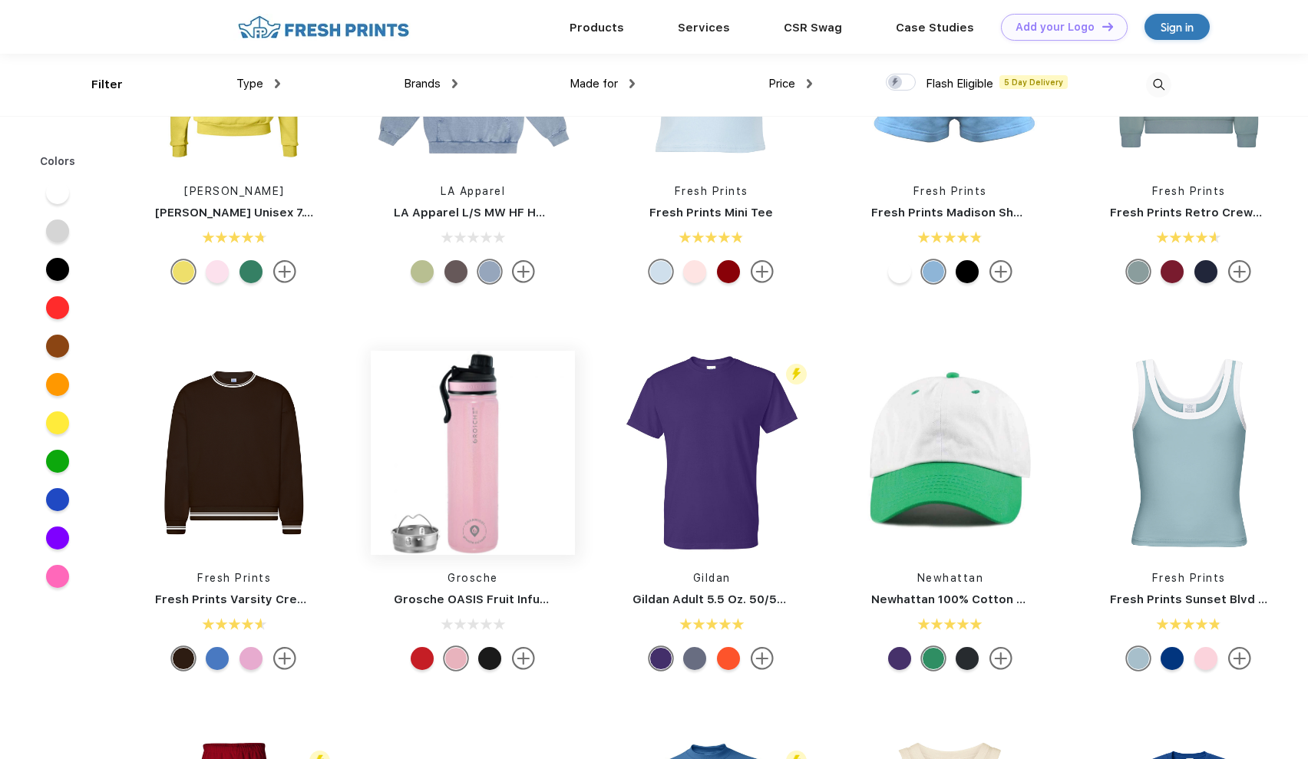
scroll to position [1674, 0]
